Goal: Task Accomplishment & Management: Use online tool/utility

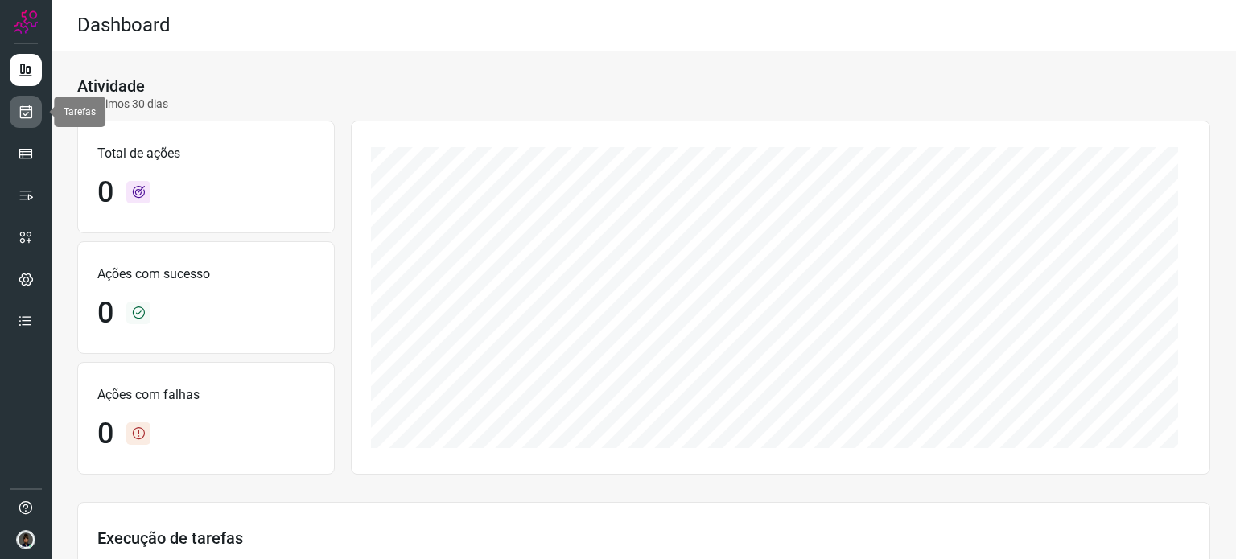
click at [35, 112] on link at bounding box center [26, 112] width 32 height 32
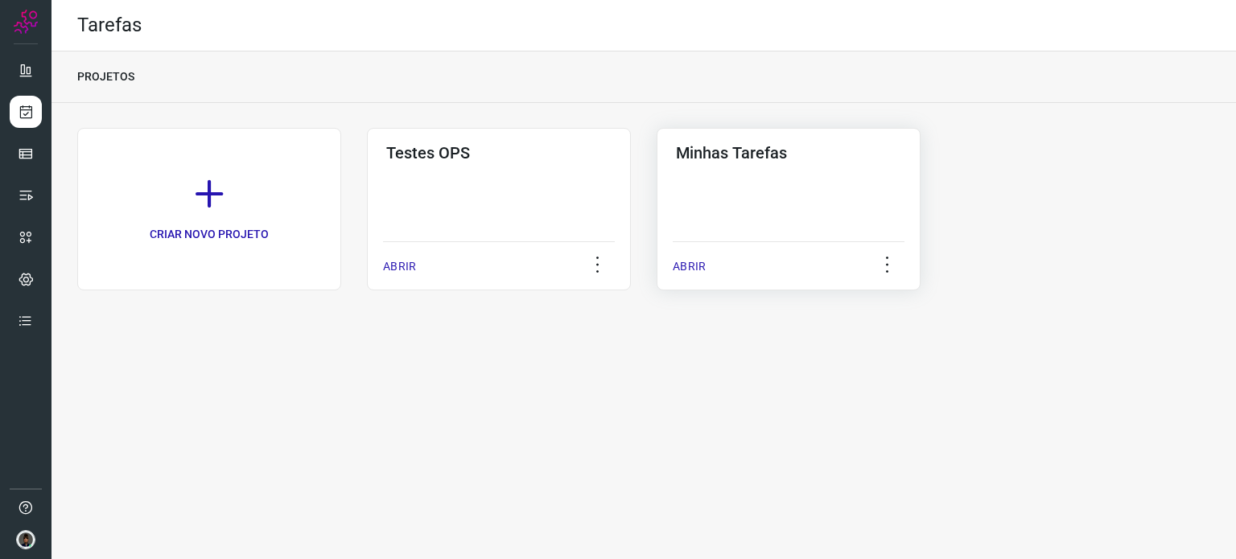
click at [728, 208] on div "Minhas Tarefas ABRIR" at bounding box center [789, 209] width 264 height 163
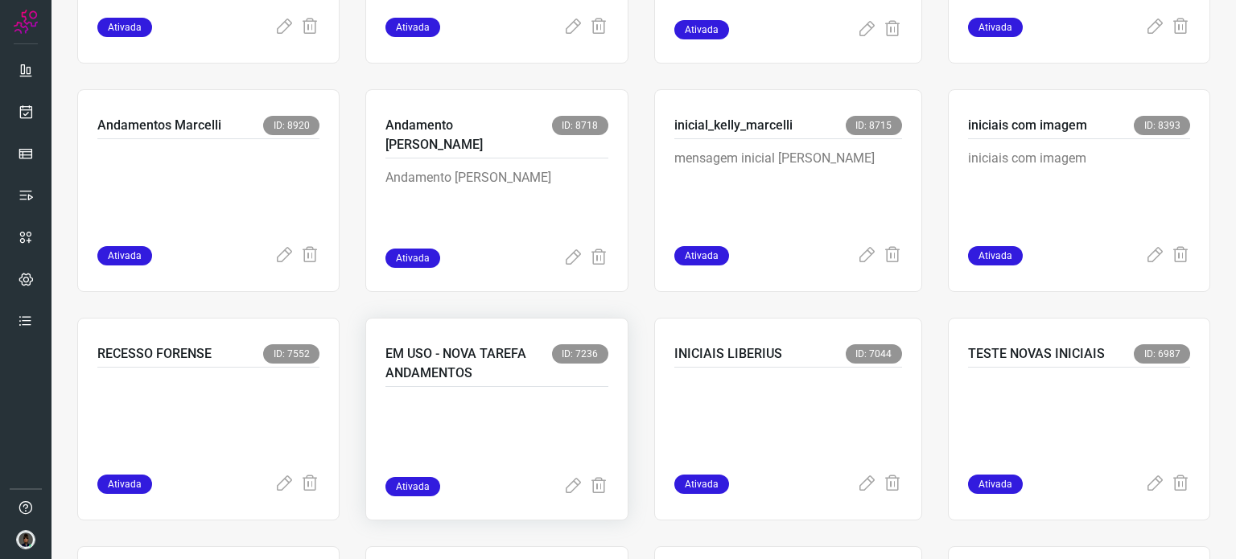
click at [505, 437] on p at bounding box center [497, 437] width 222 height 80
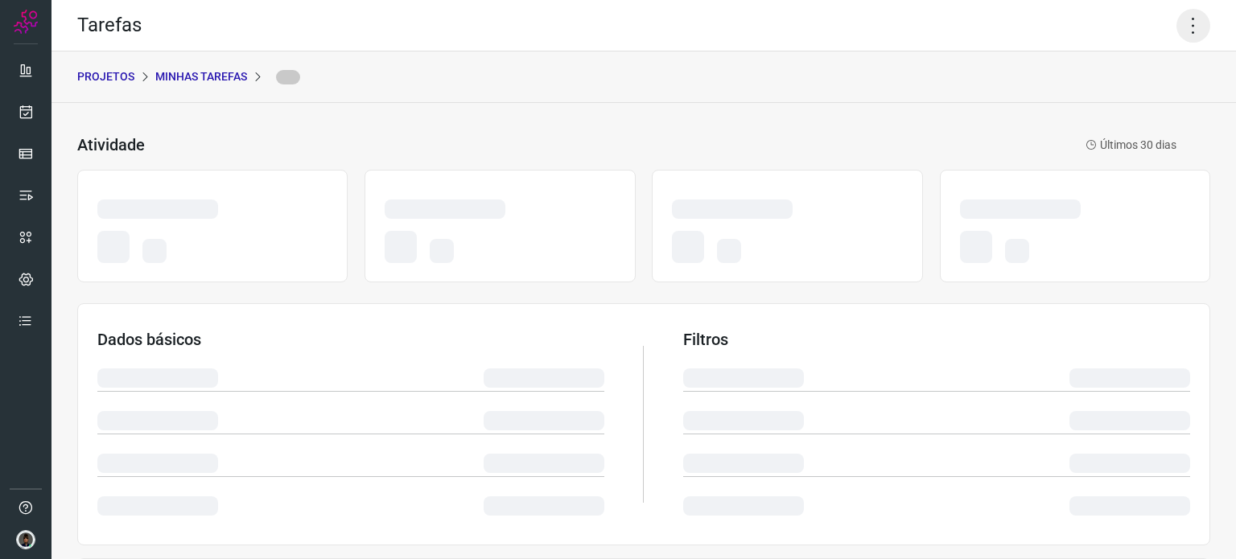
click at [1177, 27] on icon at bounding box center [1194, 26] width 34 height 34
click at [1180, 31] on icon at bounding box center [1194, 26] width 34 height 34
click at [1177, 32] on icon at bounding box center [1194, 26] width 34 height 34
click at [1179, 35] on icon at bounding box center [1194, 26] width 34 height 34
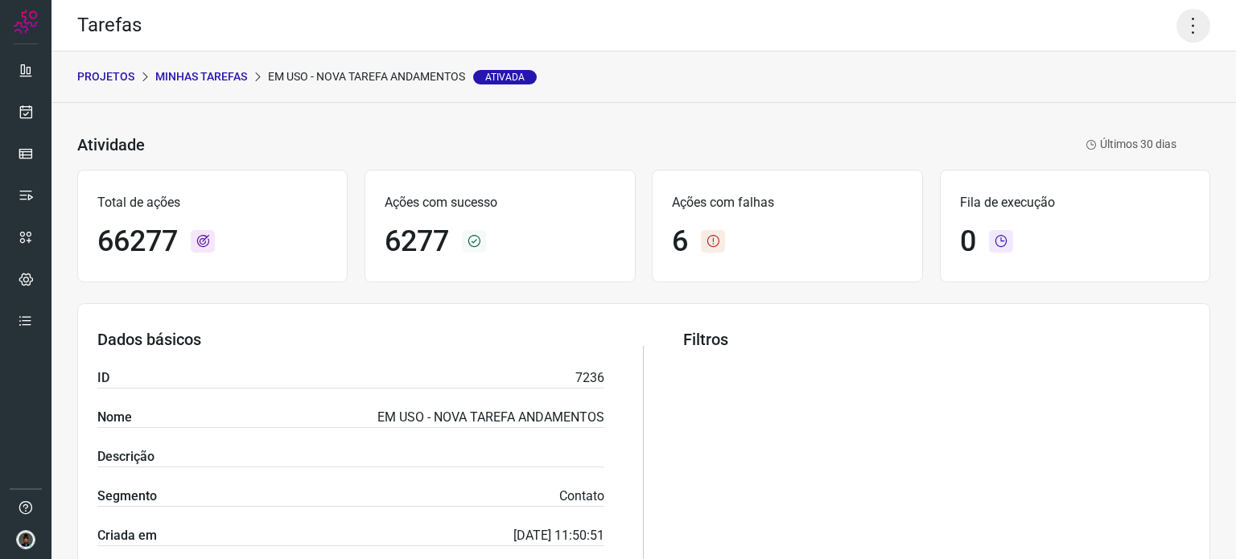
click at [1186, 23] on icon at bounding box center [1194, 26] width 34 height 34
click at [1157, 107] on li "Executar" at bounding box center [1124, 106] width 146 height 26
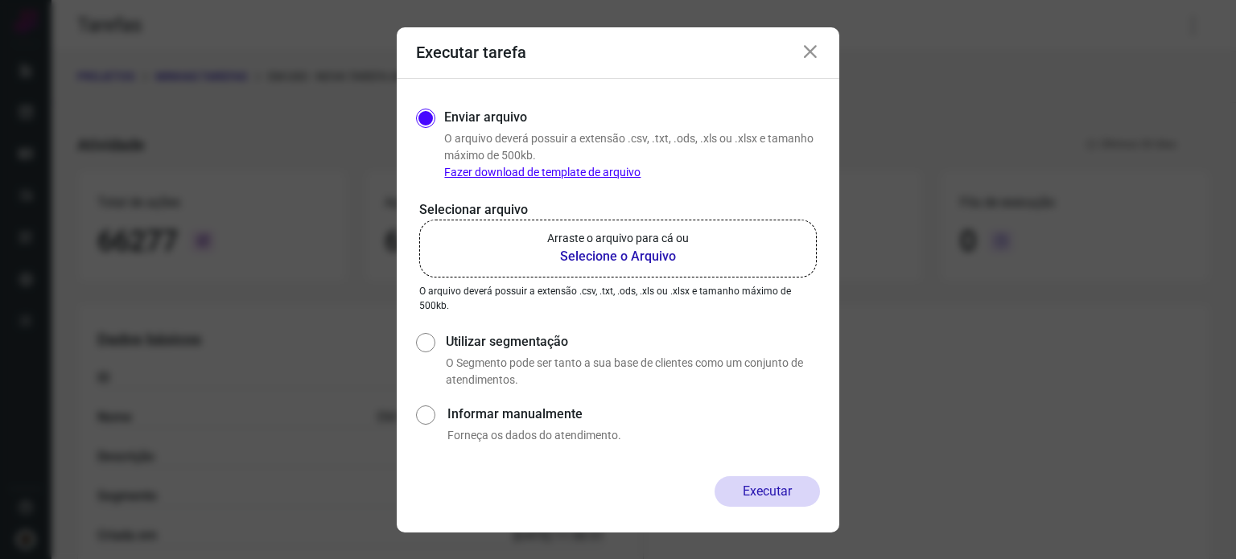
click at [666, 258] on b "Selecione o Arquivo" at bounding box center [618, 256] width 142 height 19
click at [0, 0] on input "Arraste o arquivo para cá ou Selecione o Arquivo" at bounding box center [0, 0] width 0 height 0
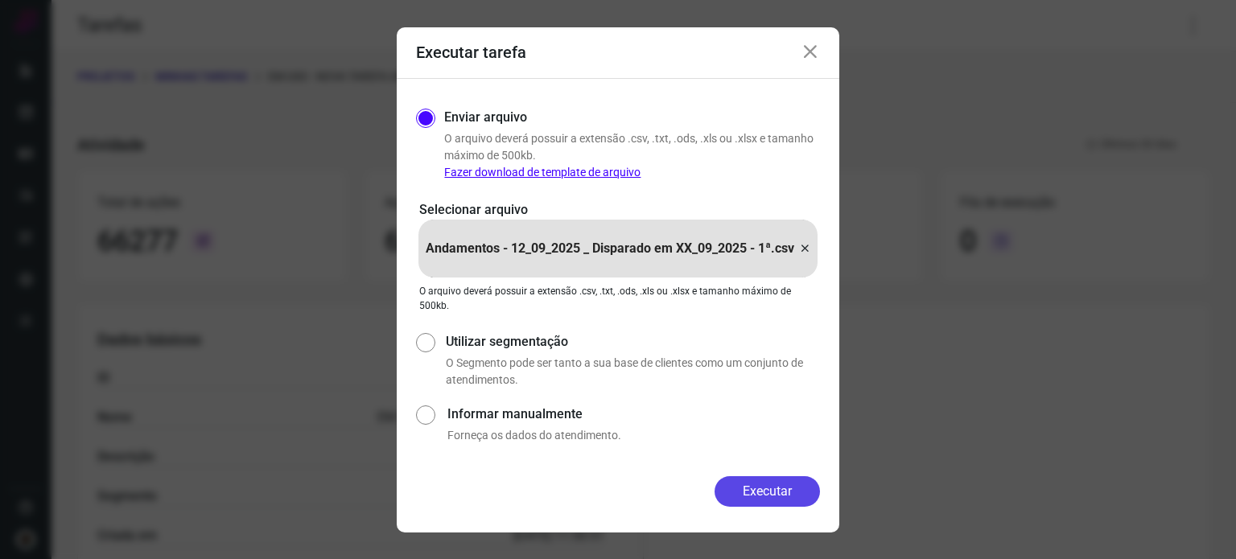
click at [759, 488] on button "Executar" at bounding box center [767, 491] width 105 height 31
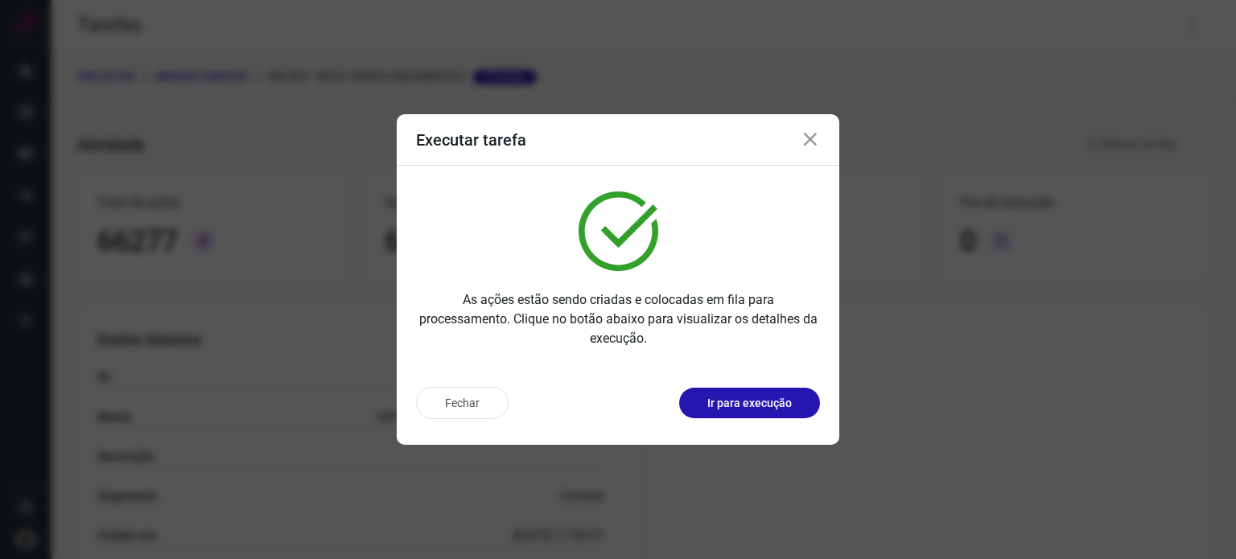
click at [814, 132] on icon at bounding box center [810, 139] width 19 height 19
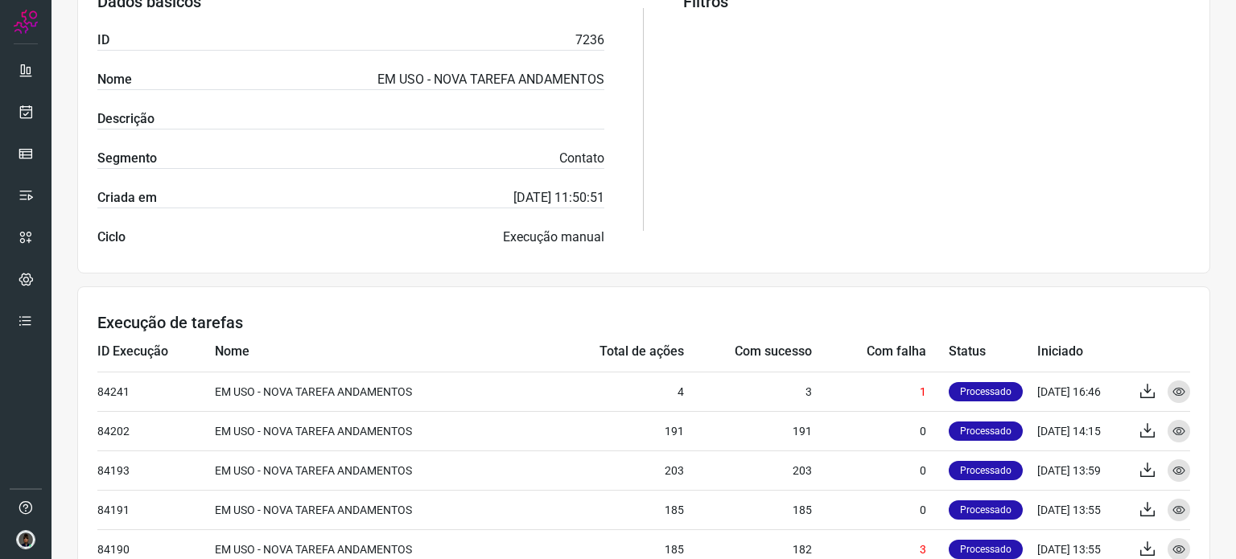
scroll to position [563, 0]
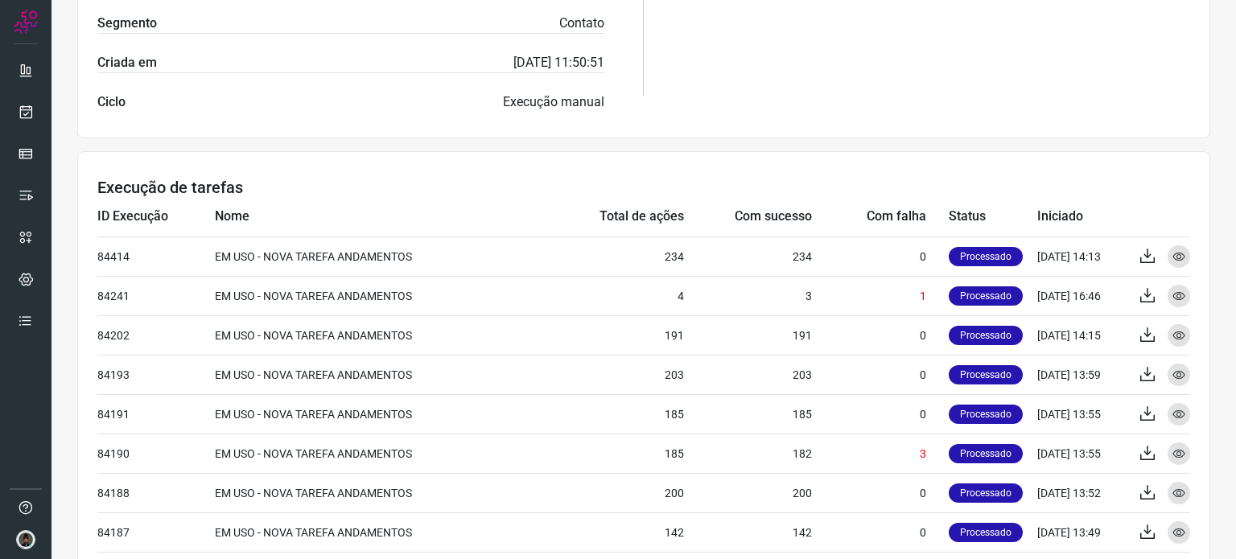
scroll to position [483, 0]
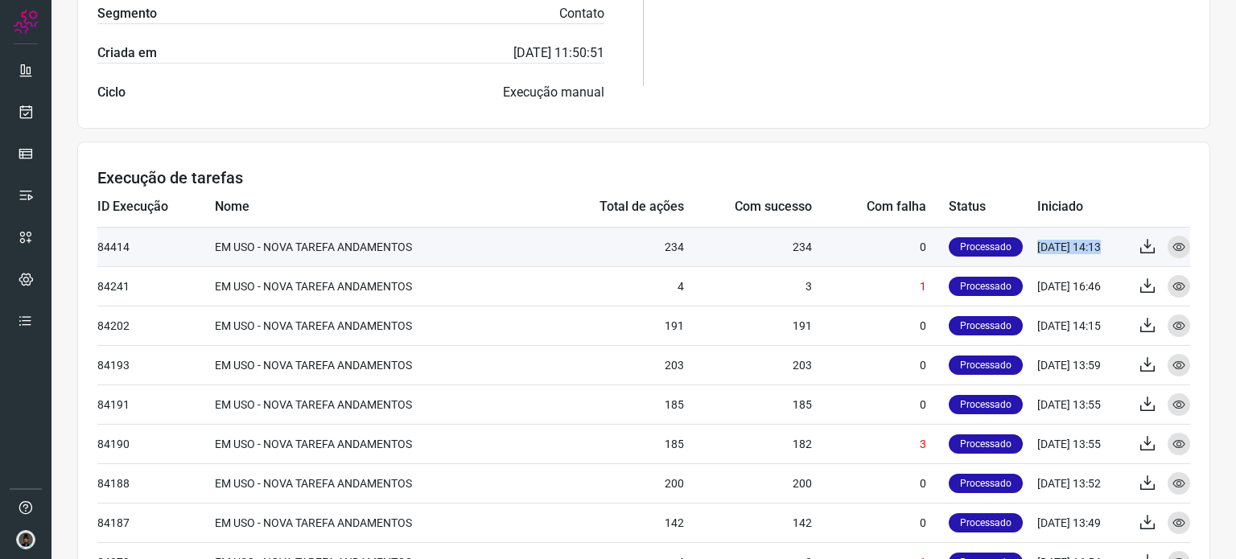
drag, startPoint x: 1025, startPoint y: 244, endPoint x: 1119, endPoint y: 242, distance: 93.4
click at [1119, 242] on tr "84414 EM USO - NOVA TAREFA ANDAMENTOS 234 234 0 Processado [DATE] 14:13 Exporta…" at bounding box center [643, 246] width 1093 height 39
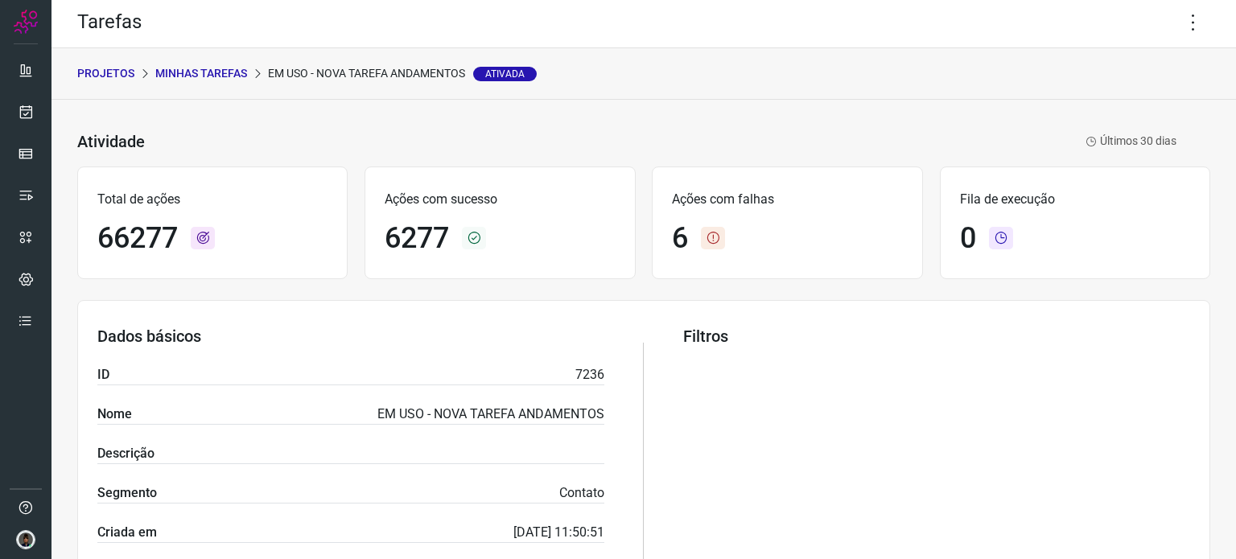
scroll to position [0, 0]
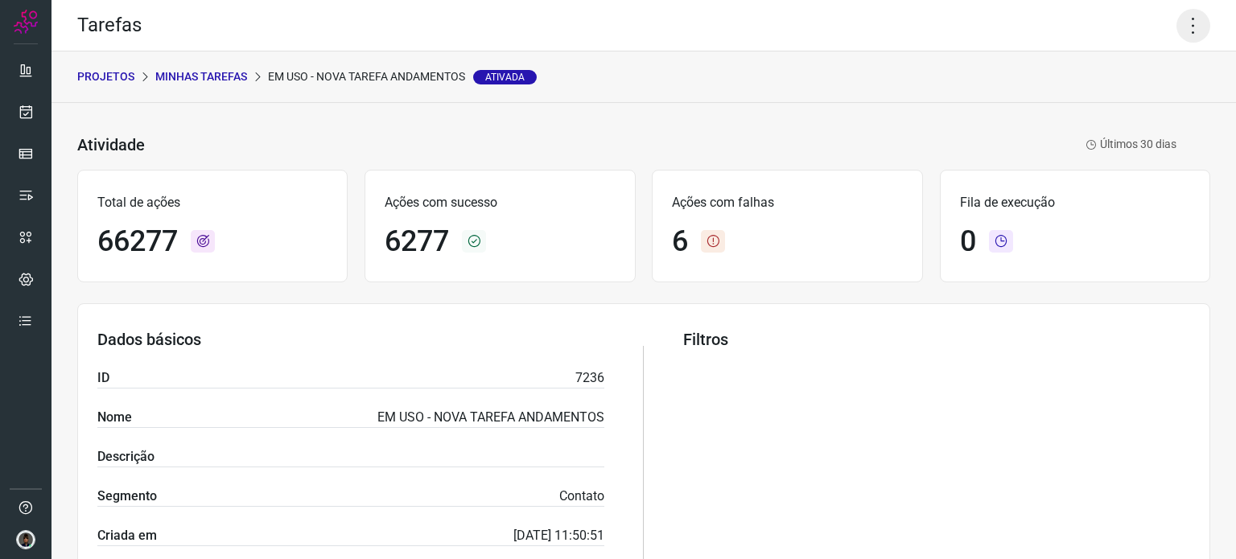
drag, startPoint x: 1189, startPoint y: 22, endPoint x: 1178, endPoint y: 28, distance: 12.3
click at [1189, 22] on icon at bounding box center [1194, 26] width 34 height 34
click at [1089, 104] on li "Executar" at bounding box center [1124, 106] width 146 height 26
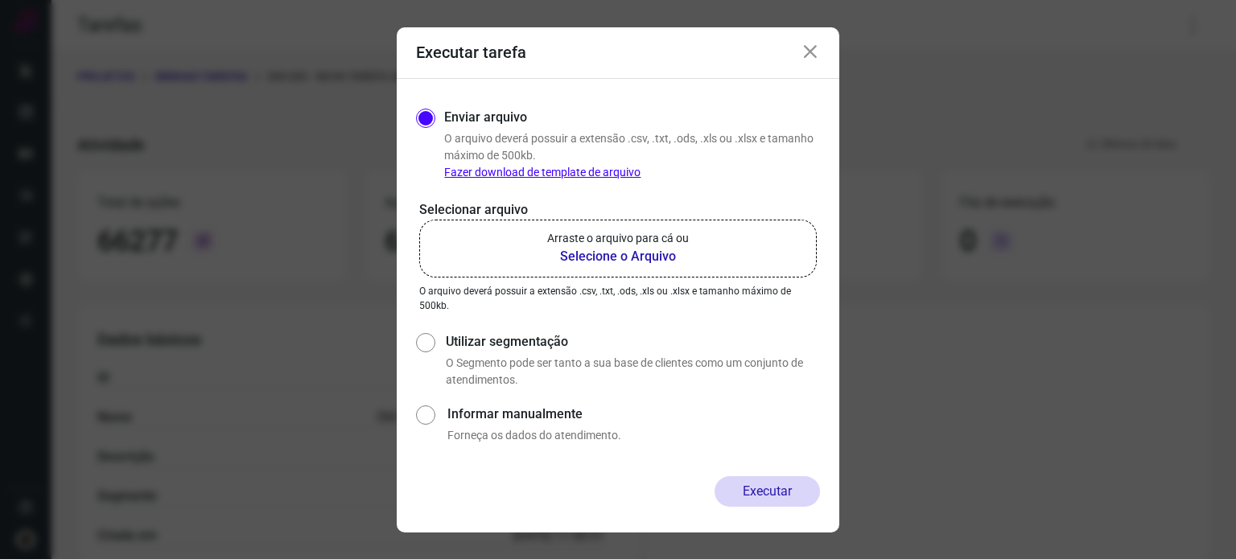
click at [671, 226] on label "Arraste o arquivo para cá ou Selecione o Arquivo" at bounding box center [618, 249] width 398 height 58
click at [0, 0] on input "Arraste o arquivo para cá ou Selecione o Arquivo" at bounding box center [0, 0] width 0 height 0
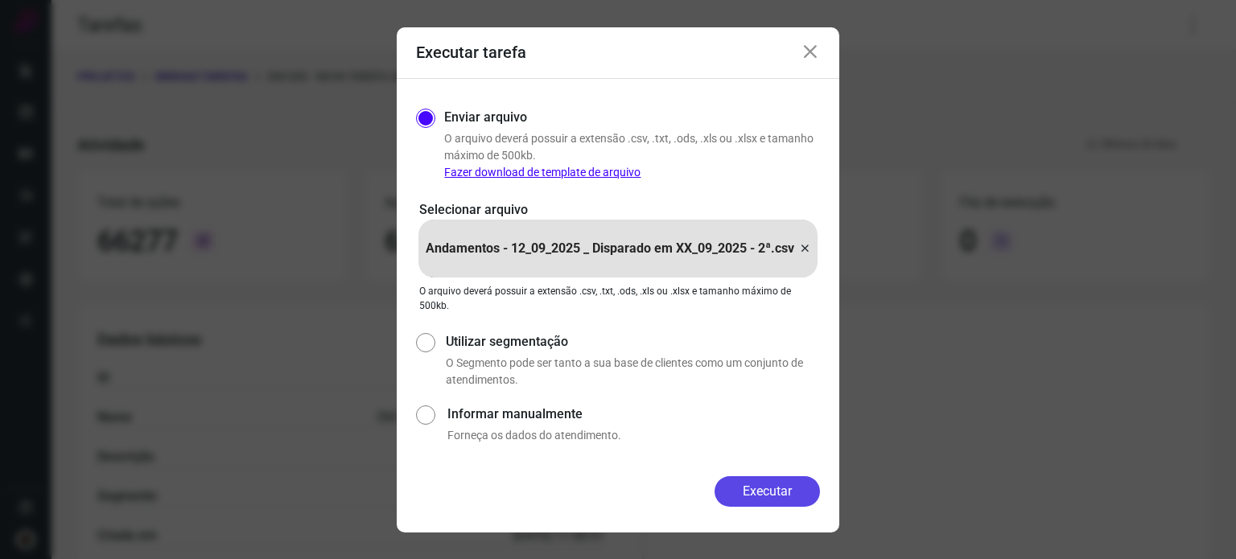
click at [781, 487] on button "Executar" at bounding box center [767, 491] width 105 height 31
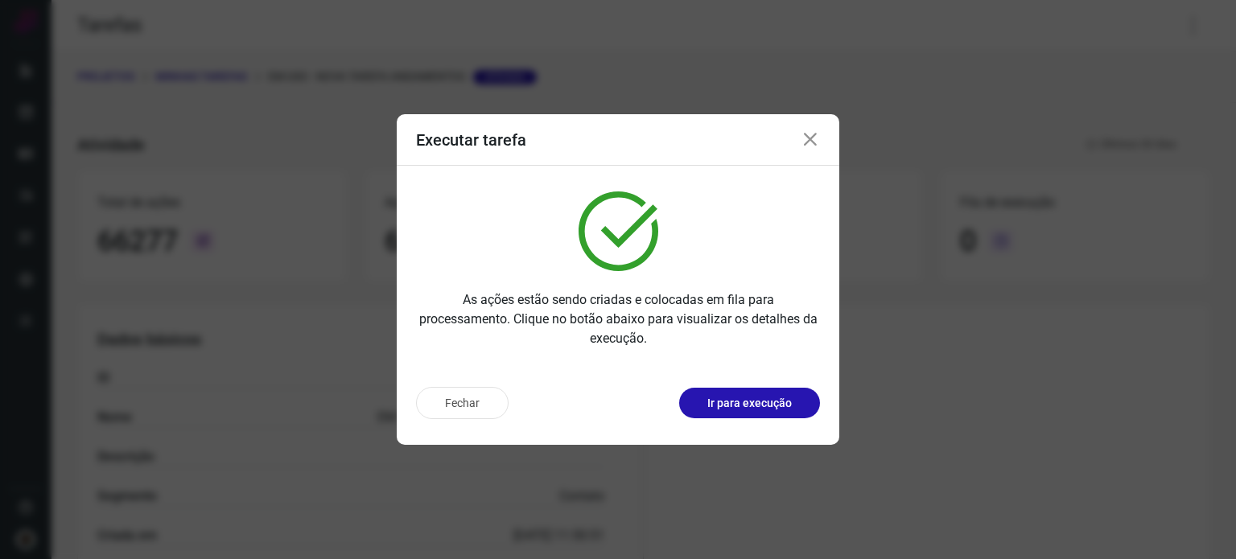
click at [819, 139] on icon at bounding box center [810, 139] width 19 height 19
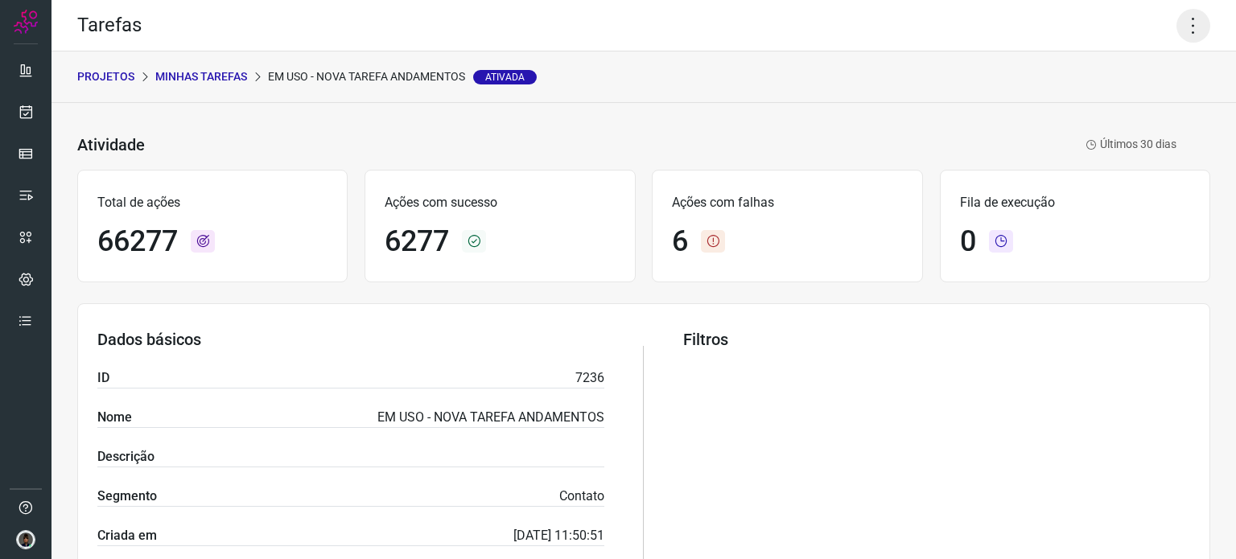
click at [1189, 29] on icon at bounding box center [1194, 26] width 34 height 34
click at [1126, 97] on li "Executar" at bounding box center [1124, 106] width 146 height 26
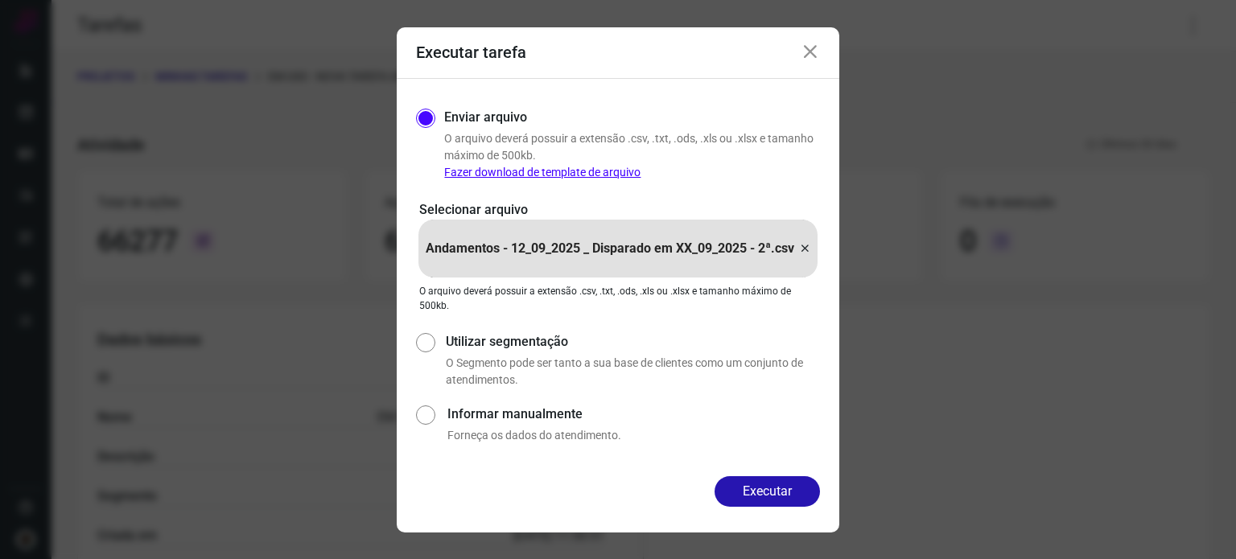
click at [806, 247] on icon at bounding box center [804, 248] width 13 height 19
click at [0, 0] on input "Andamentos - 12_09_2025 _ Disparado em XX_09_2025 - 2ª.csv" at bounding box center [0, 0] width 0 height 0
click at [742, 485] on button "Executar" at bounding box center [767, 491] width 105 height 31
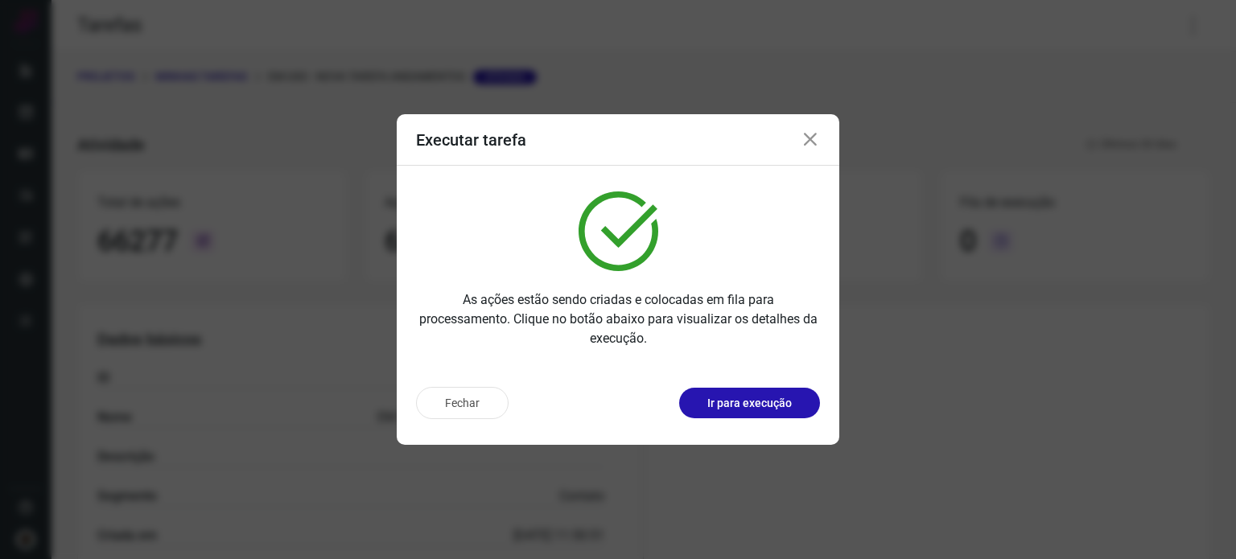
click at [810, 141] on icon at bounding box center [810, 139] width 19 height 19
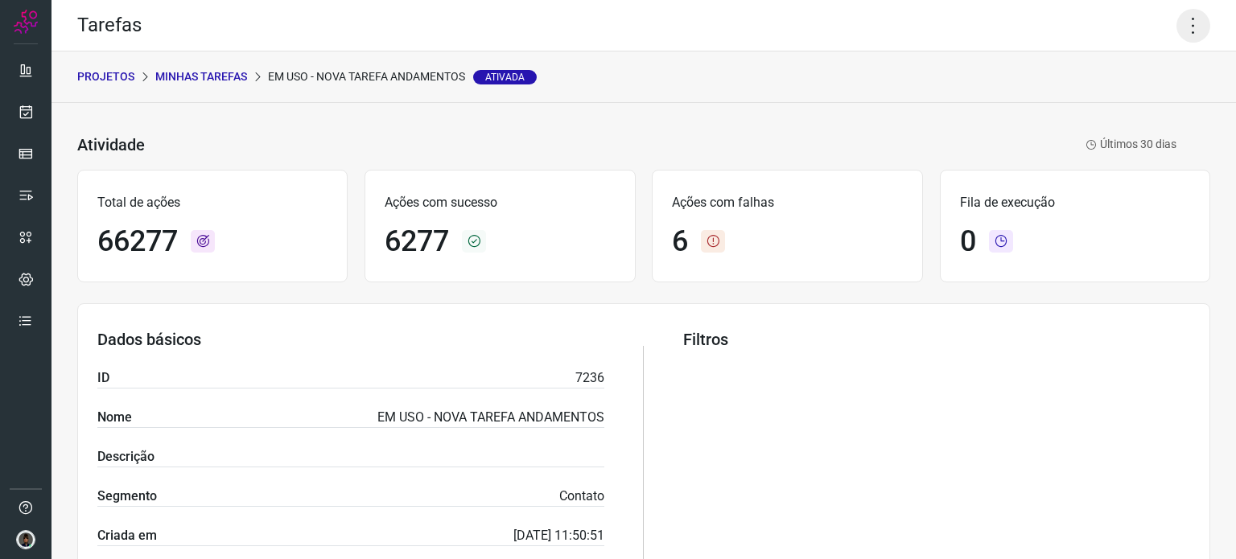
click at [1183, 25] on icon at bounding box center [1194, 26] width 34 height 34
click at [1096, 96] on li "Executar" at bounding box center [1124, 106] width 146 height 26
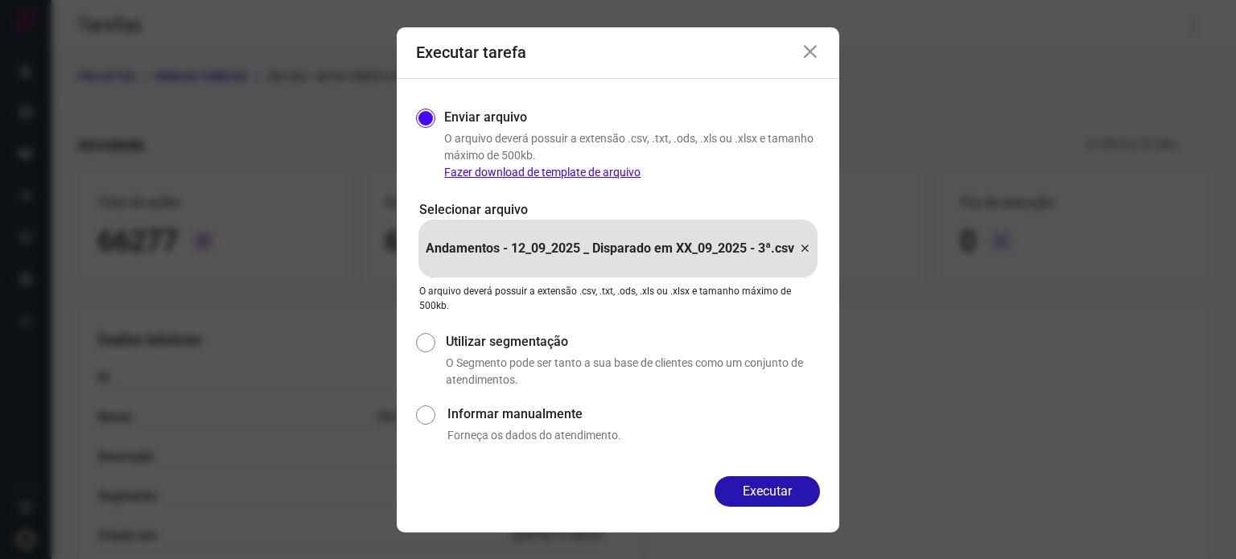
click at [805, 247] on icon at bounding box center [804, 248] width 13 height 19
click at [0, 0] on input "Andamentos - 12_09_2025 _ Disparado em XX_09_2025 - 3ª.csv" at bounding box center [0, 0] width 0 height 0
click at [764, 491] on button "Executar" at bounding box center [767, 491] width 105 height 31
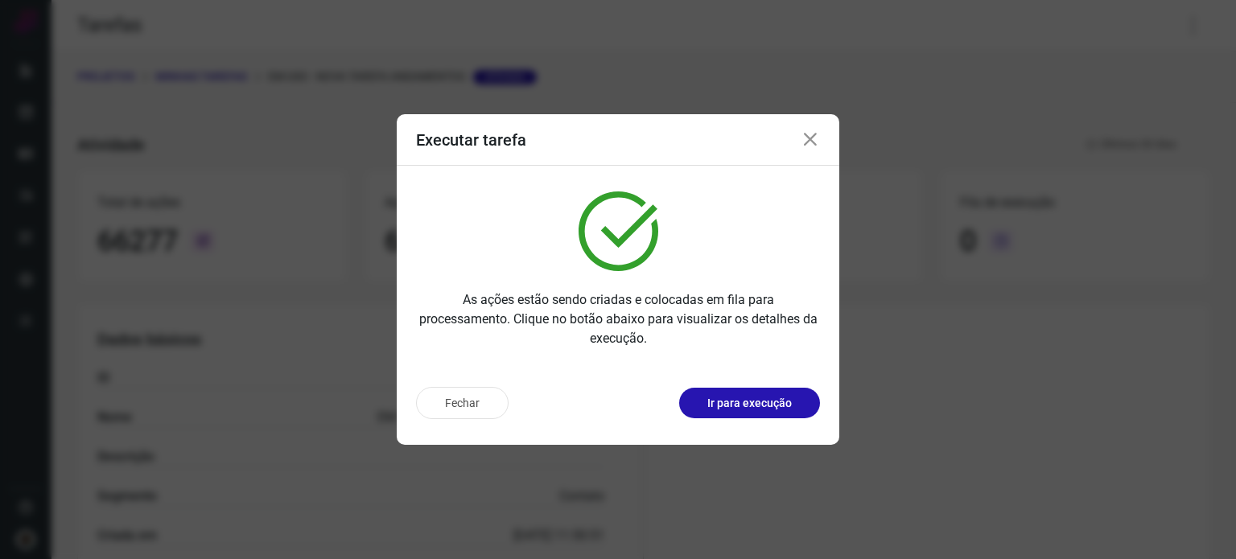
click at [808, 138] on icon at bounding box center [810, 139] width 19 height 19
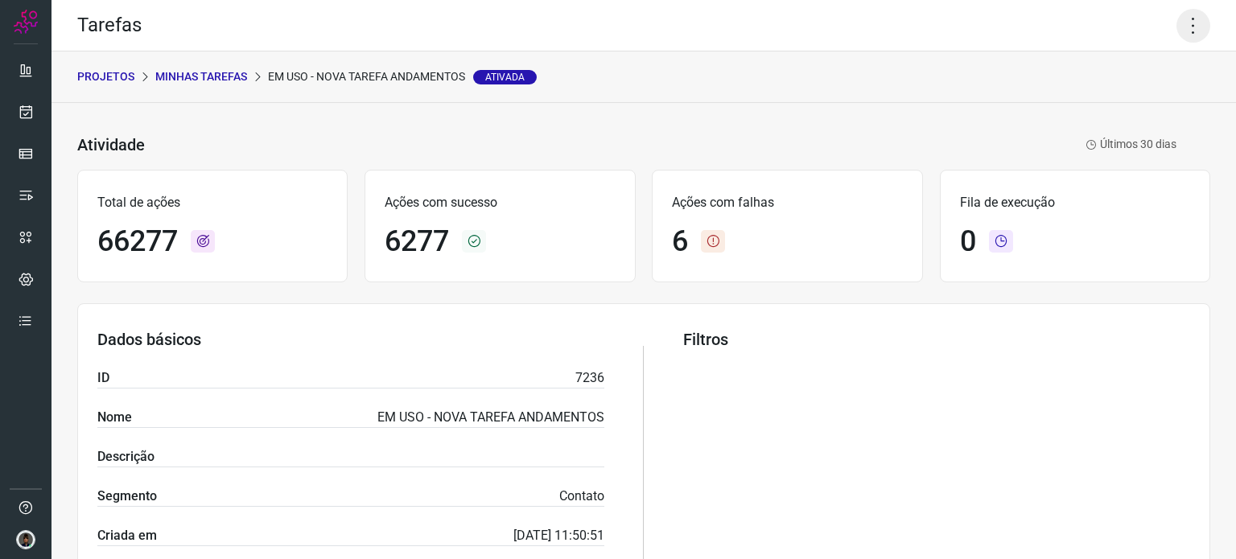
click at [1177, 33] on icon at bounding box center [1194, 26] width 34 height 34
click at [1120, 101] on li "Executar" at bounding box center [1124, 106] width 146 height 26
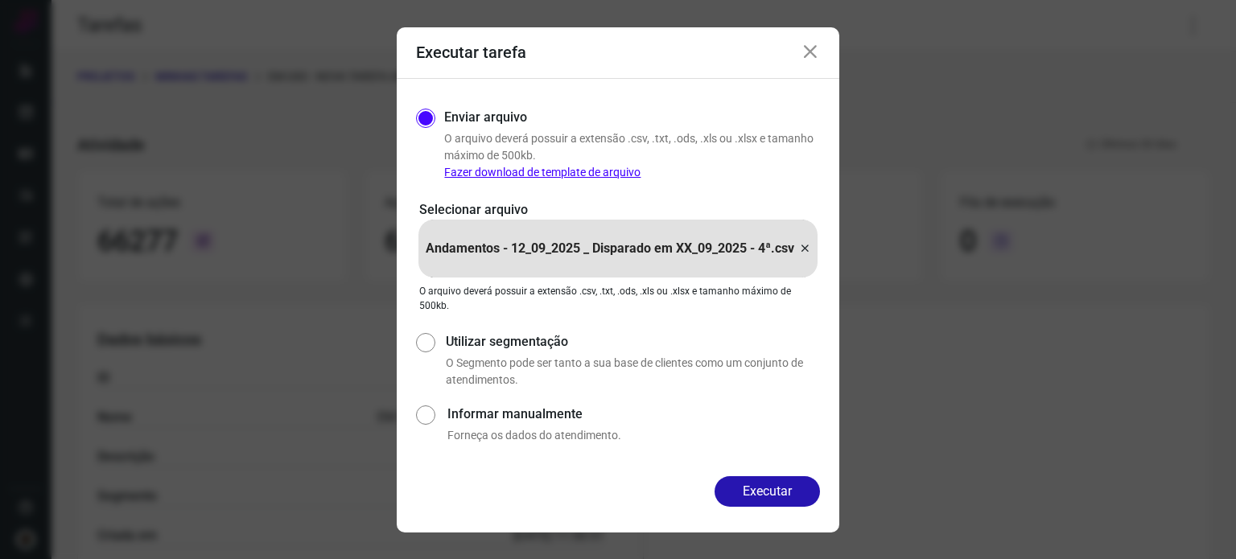
click at [810, 243] on icon at bounding box center [804, 248] width 13 height 19
click at [0, 0] on input "Andamentos - 12_09_2025 _ Disparado em XX_09_2025 - 4ª.csv" at bounding box center [0, 0] width 0 height 0
click at [757, 484] on button "Executar" at bounding box center [767, 491] width 105 height 31
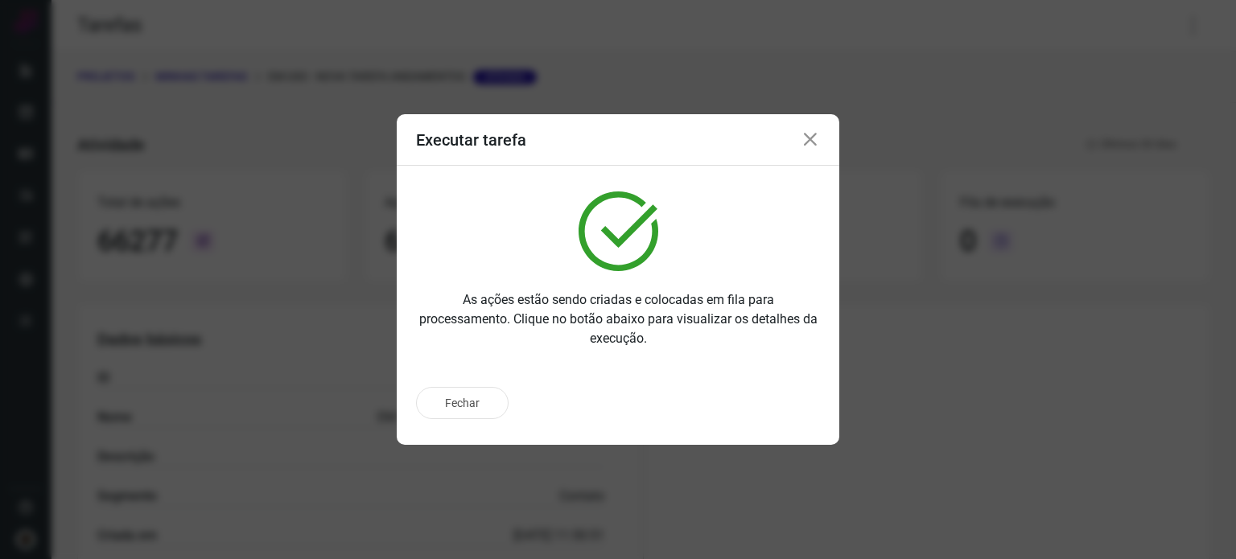
drag, startPoint x: 811, startPoint y: 142, endPoint x: 575, endPoint y: 4, distance: 274.1
click at [812, 142] on icon at bounding box center [810, 139] width 19 height 19
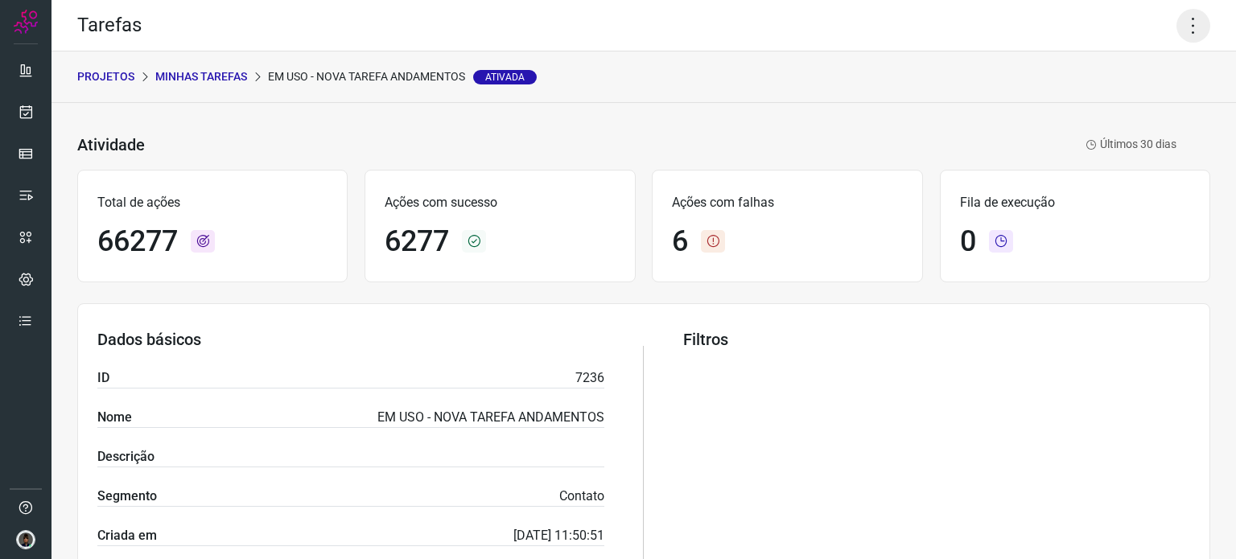
click at [1184, 27] on icon at bounding box center [1194, 26] width 34 height 34
click at [1113, 109] on li "Executar" at bounding box center [1124, 106] width 146 height 26
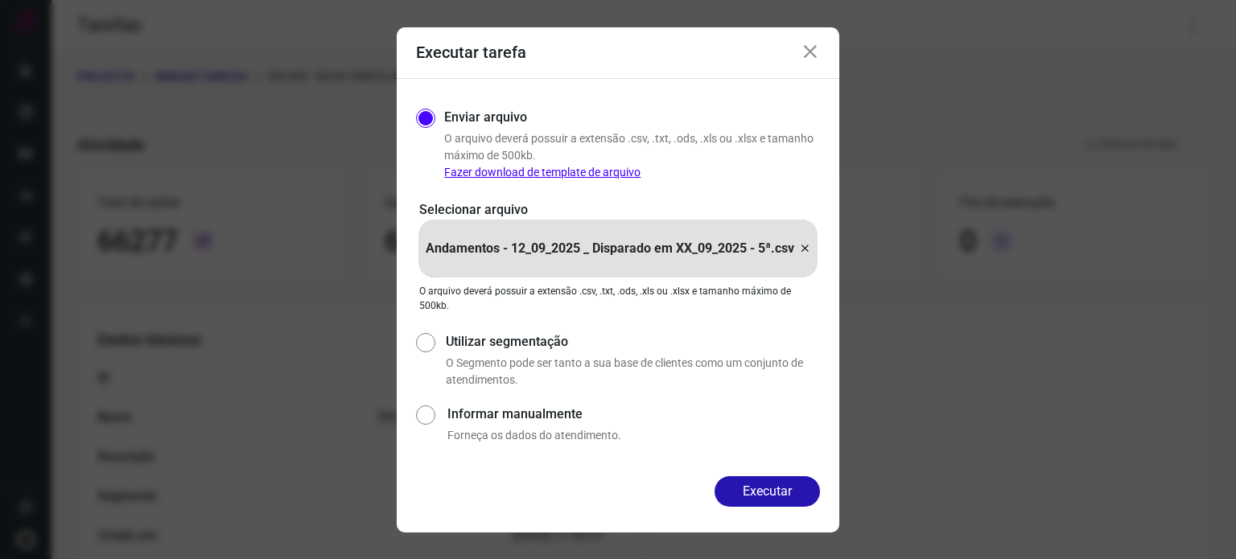
click at [805, 248] on icon at bounding box center [804, 248] width 13 height 19
click at [0, 0] on input "Andamentos - 12_09_2025 _ Disparado em XX_09_2025 - 5ª.csv" at bounding box center [0, 0] width 0 height 0
click at [773, 491] on button "Executar" at bounding box center [767, 491] width 105 height 31
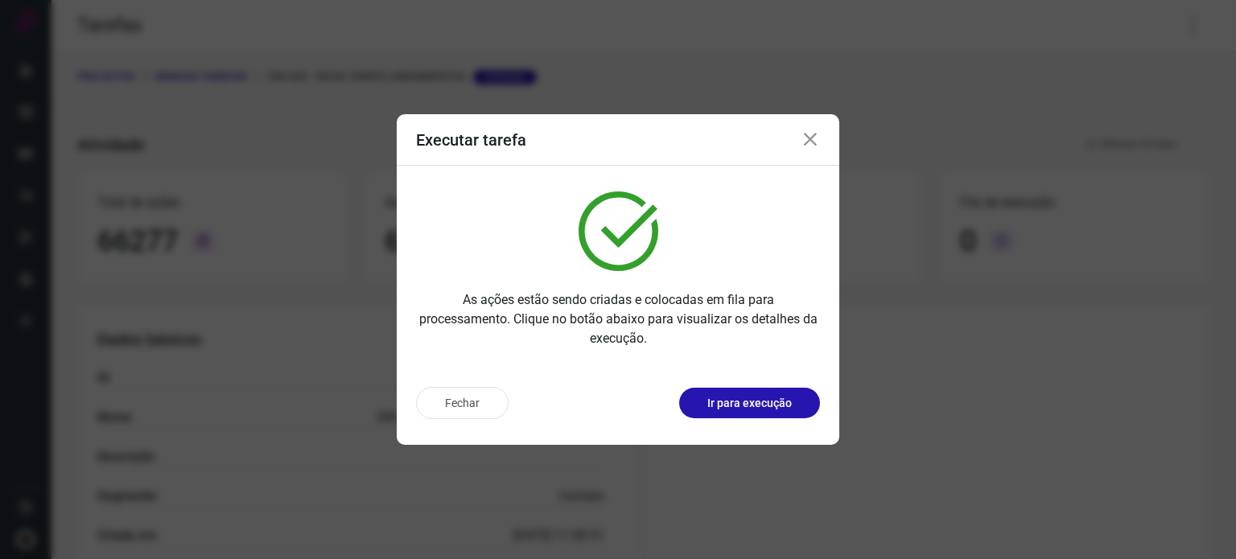
click at [811, 141] on icon at bounding box center [810, 139] width 19 height 19
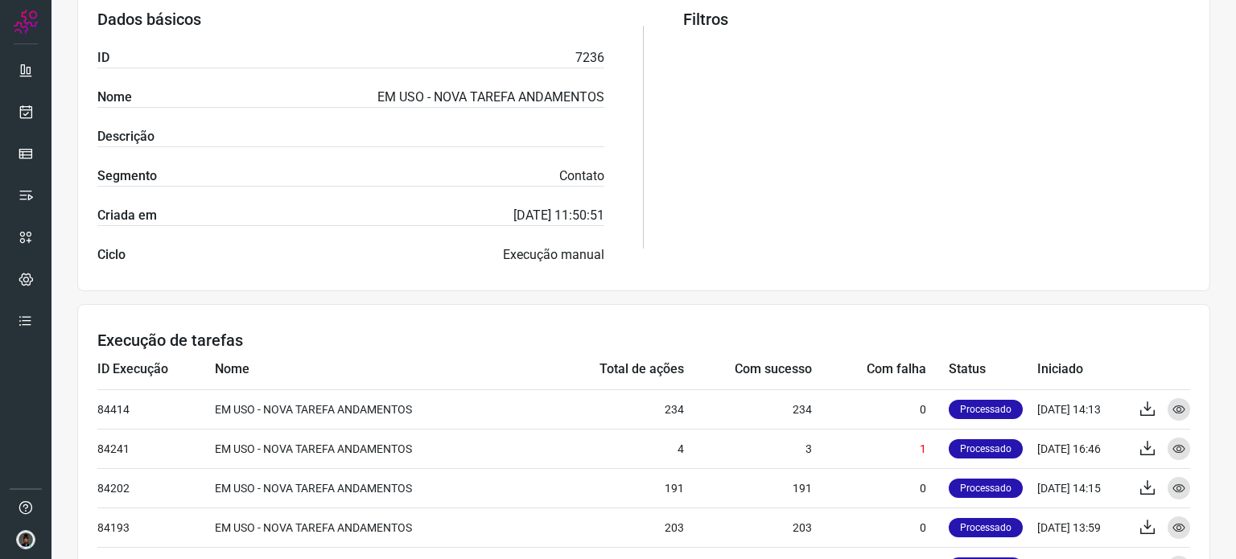
scroll to position [322, 0]
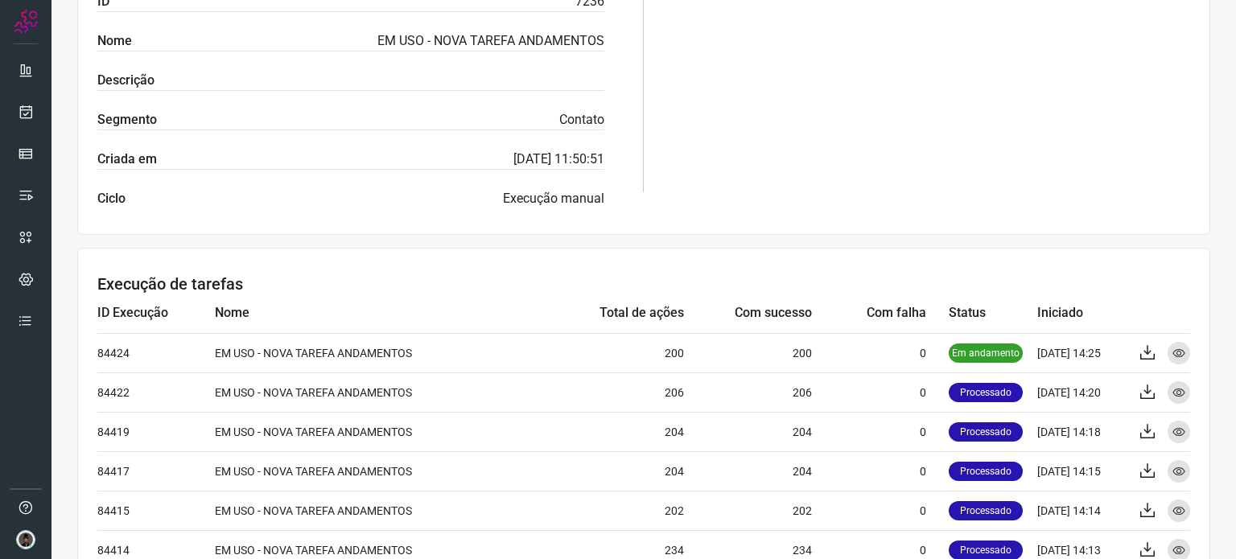
scroll to position [379, 0]
